Goal: Task Accomplishment & Management: Manage account settings

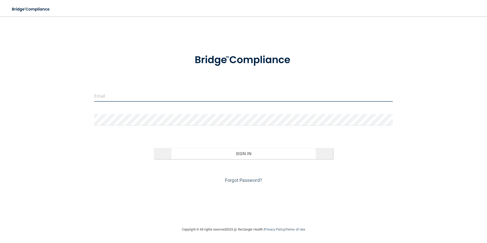
type input "[PERSON_NAME][EMAIL_ADDRESS][PERSON_NAME][DOMAIN_NAME]"
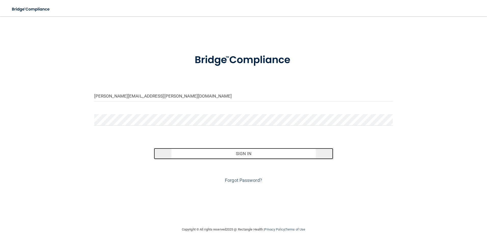
click at [249, 156] on button "Sign In" at bounding box center [243, 153] width 179 height 11
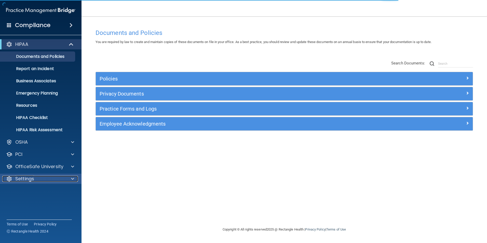
click at [24, 179] on p "Settings" at bounding box center [24, 179] width 19 height 6
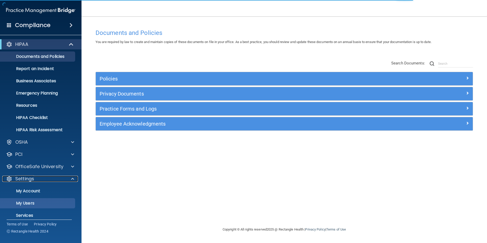
scroll to position [17, 0]
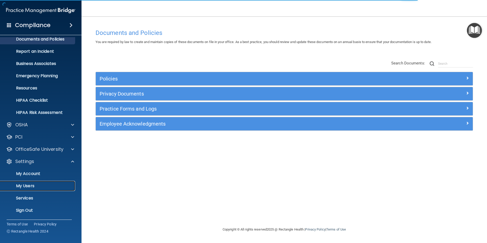
click at [27, 189] on link "My Users" at bounding box center [35, 186] width 80 height 10
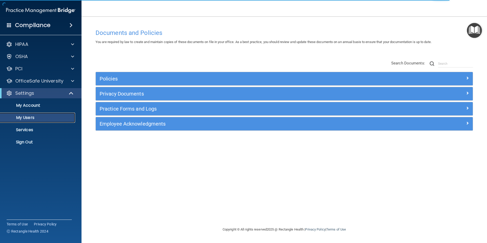
select select "20"
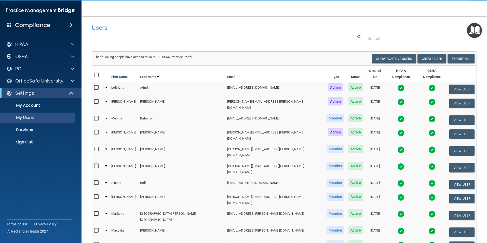
click at [374, 40] on input "text" at bounding box center [420, 38] width 105 height 9
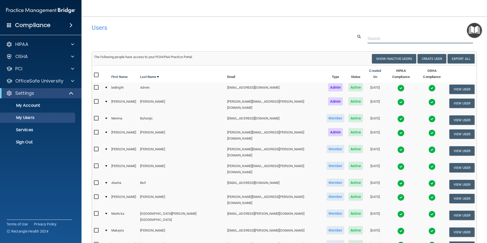
click at [375, 43] on input "text" at bounding box center [420, 38] width 105 height 9
click at [377, 42] on input "text" at bounding box center [420, 38] width 105 height 9
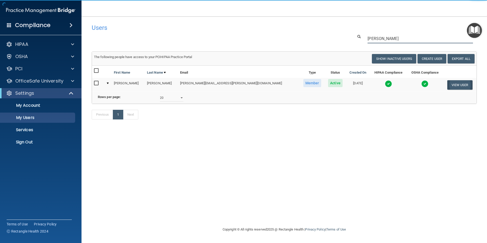
type input "anna"
click at [460, 84] on button "View User" at bounding box center [459, 84] width 25 height 9
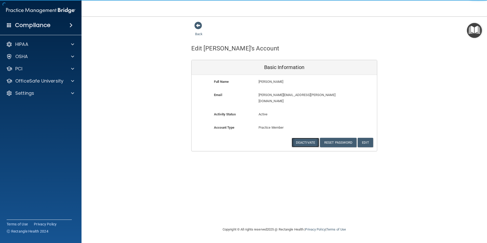
click at [304, 138] on button "Deactivate" at bounding box center [306, 142] width 28 height 9
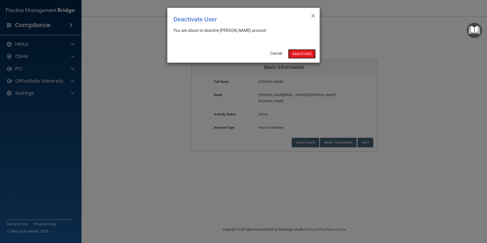
click at [304, 54] on button "Deactivate" at bounding box center [302, 53] width 28 height 9
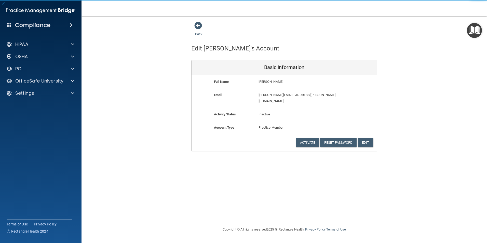
drag, startPoint x: 200, startPoint y: 26, endPoint x: 207, endPoint y: 30, distance: 7.7
click at [200, 26] on span at bounding box center [198, 26] width 8 height 8
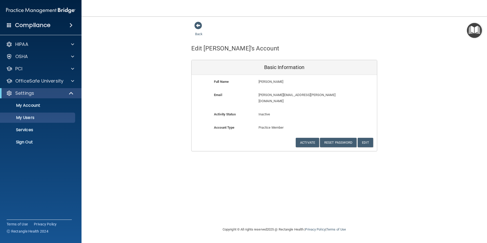
select select "20"
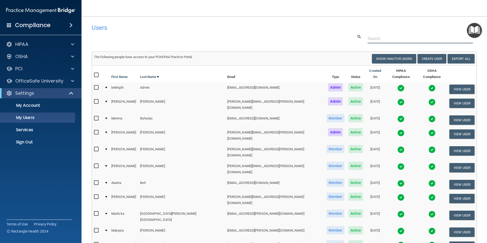
click at [387, 36] on input "text" at bounding box center [420, 38] width 105 height 9
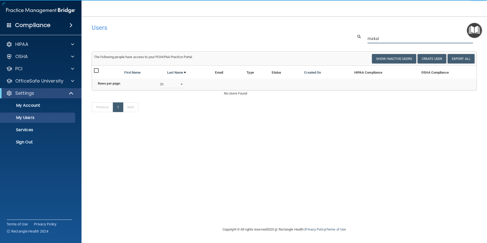
drag, startPoint x: 383, startPoint y: 39, endPoint x: 297, endPoint y: 25, distance: 86.8
click at [297, 25] on div "Users Success! New user created. × Error! The user couldn't be created. × Succe…" at bounding box center [284, 70] width 385 height 99
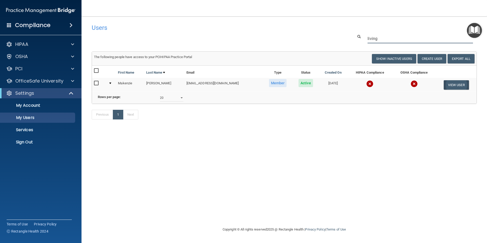
type input "living"
click at [450, 86] on button "View User" at bounding box center [456, 84] width 25 height 9
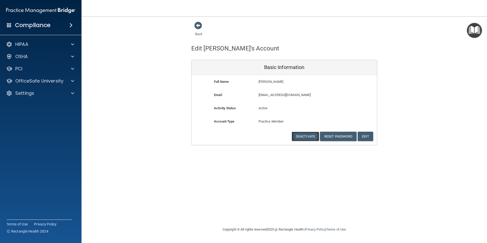
click at [312, 133] on button "Deactivate" at bounding box center [306, 136] width 28 height 9
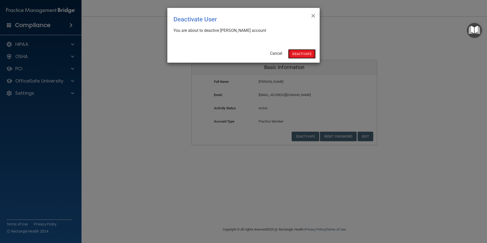
click at [303, 53] on button "Deactivate" at bounding box center [302, 53] width 28 height 9
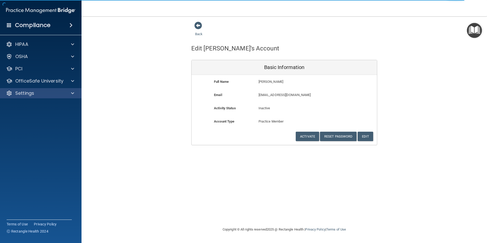
click at [36, 90] on div "Settings" at bounding box center [41, 93] width 82 height 10
click at [32, 92] on p "Settings" at bounding box center [24, 93] width 19 height 6
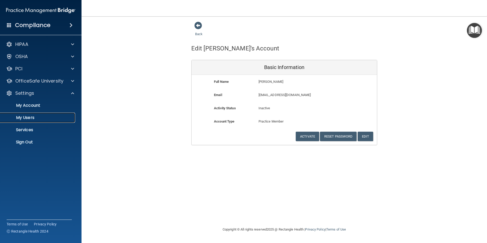
click at [26, 116] on p "My Users" at bounding box center [38, 117] width 70 height 5
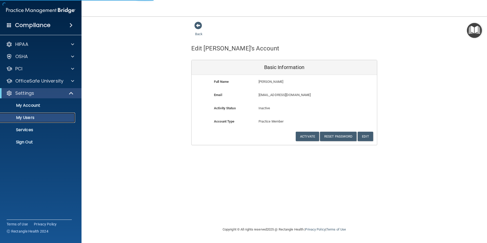
select select "20"
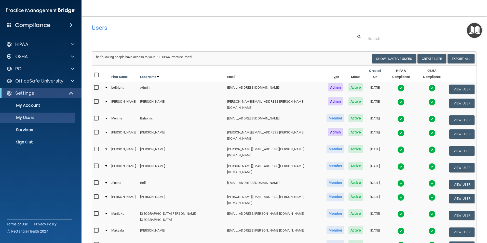
click at [374, 34] on input "text" at bounding box center [420, 38] width 105 height 9
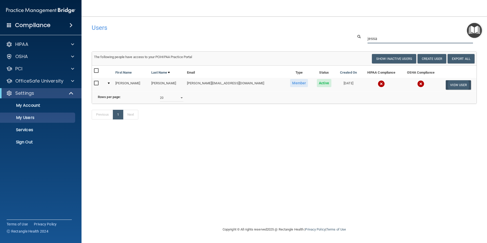
type input "jessa"
click at [460, 84] on button "View User" at bounding box center [458, 84] width 25 height 9
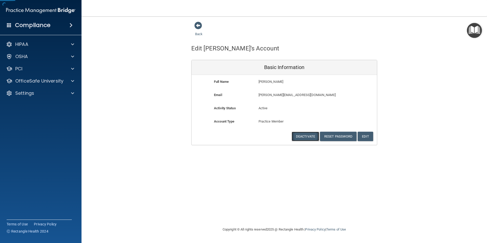
click at [309, 133] on button "Deactivate" at bounding box center [306, 136] width 28 height 9
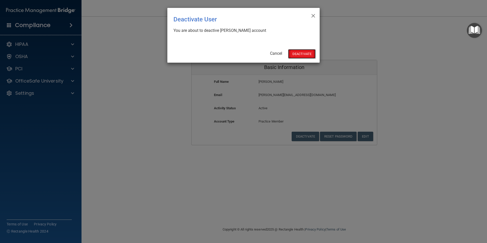
click at [297, 49] on button "Deactivate" at bounding box center [302, 53] width 28 height 9
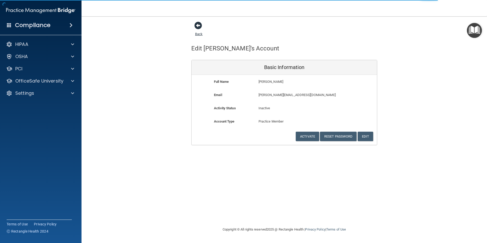
click at [199, 26] on span at bounding box center [198, 26] width 8 height 8
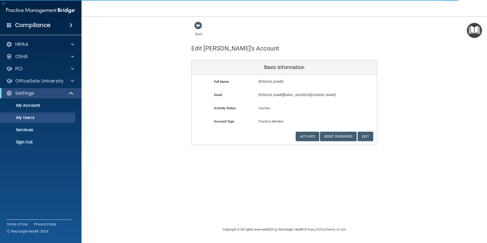
select select "20"
